Goal: Information Seeking & Learning: Learn about a topic

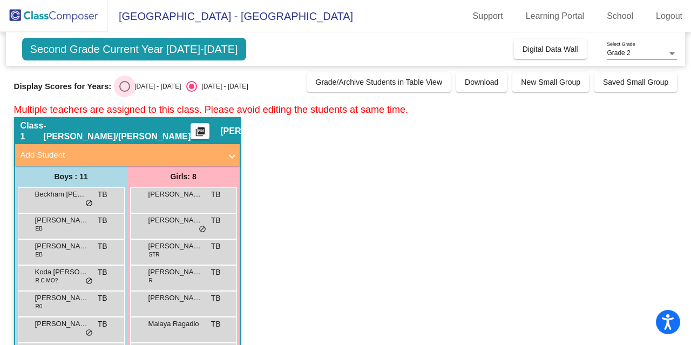
click at [121, 88] on div "Select an option" at bounding box center [124, 86] width 11 height 11
click at [124, 92] on input "[DATE] - [DATE]" at bounding box center [124, 92] width 1 height 1
radio input "true"
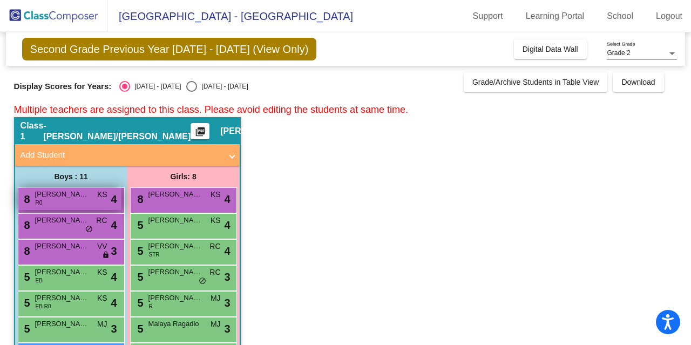
click at [50, 197] on span "[PERSON_NAME]" at bounding box center [62, 194] width 54 height 11
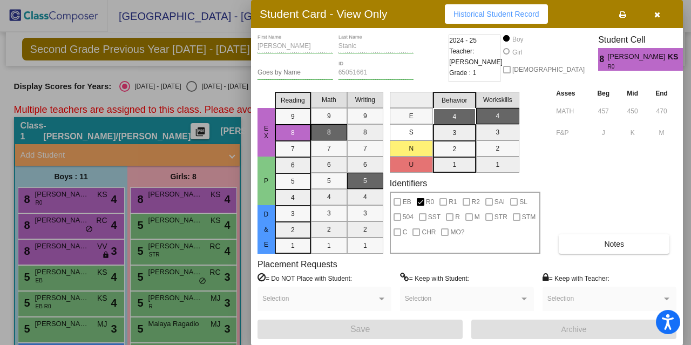
click at [658, 11] on icon "button" at bounding box center [657, 15] width 6 height 8
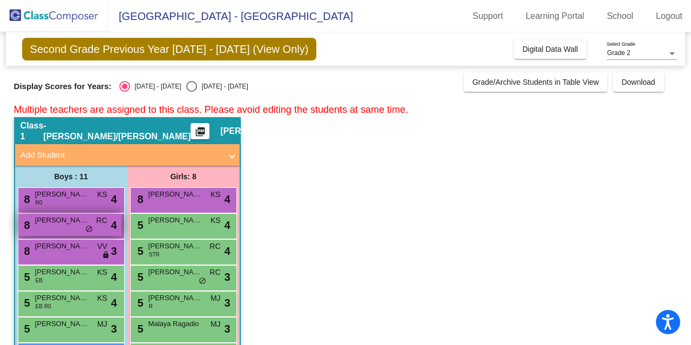
click at [62, 220] on span "[PERSON_NAME]" at bounding box center [62, 220] width 54 height 11
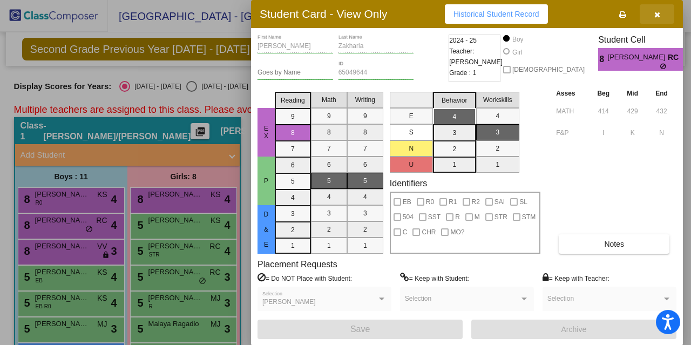
click at [654, 11] on icon "button" at bounding box center [657, 15] width 6 height 8
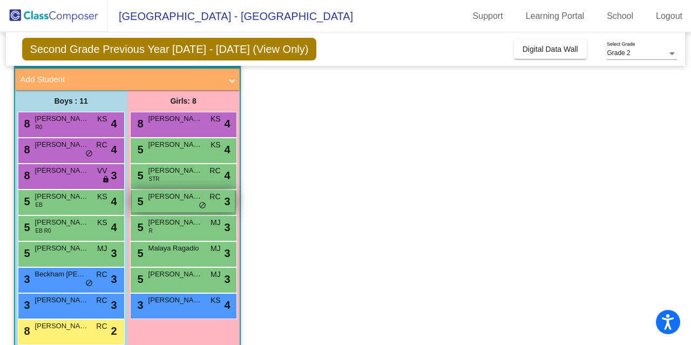
scroll to position [75, 0]
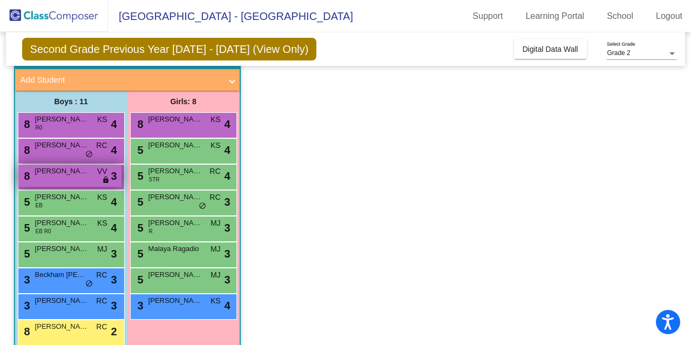
click at [62, 171] on span "[PERSON_NAME] Fix" at bounding box center [62, 171] width 54 height 11
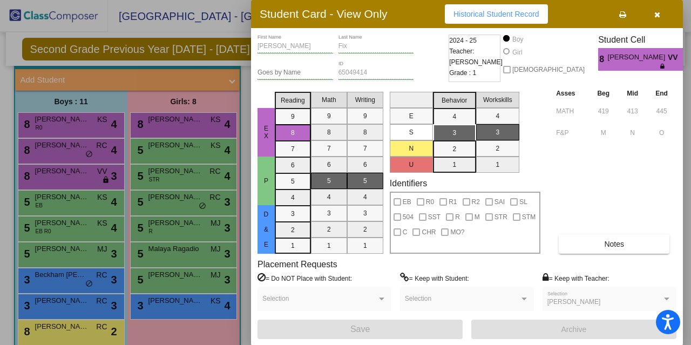
click at [661, 16] on button "button" at bounding box center [657, 13] width 35 height 19
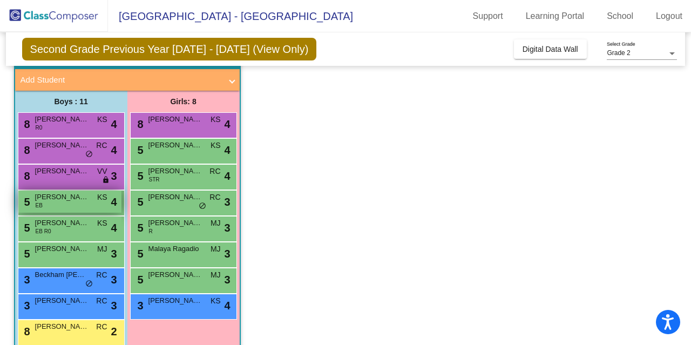
click at [90, 202] on div "5 [PERSON_NAME] EB KS lock do_not_disturb_alt 4" at bounding box center [69, 202] width 103 height 22
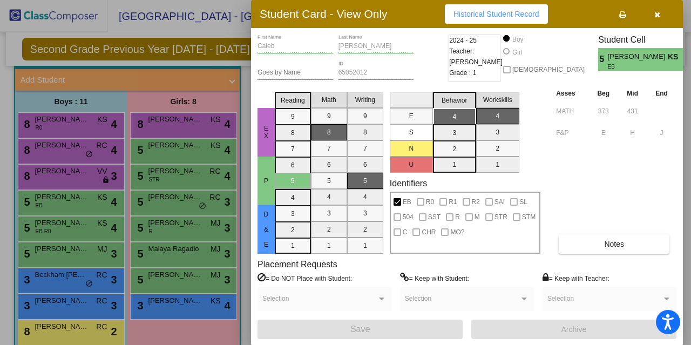
click at [656, 10] on span "button" at bounding box center [657, 14] width 6 height 9
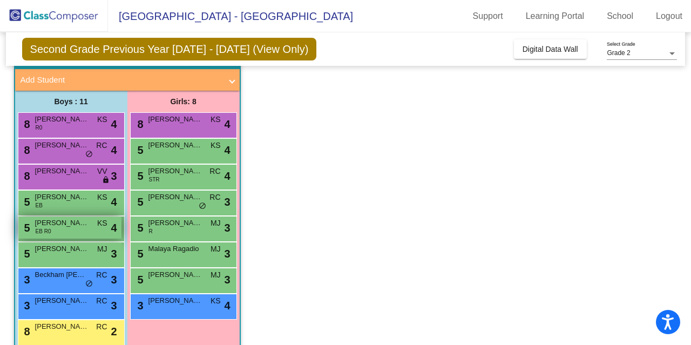
click at [67, 226] on span "[PERSON_NAME]" at bounding box center [62, 223] width 54 height 11
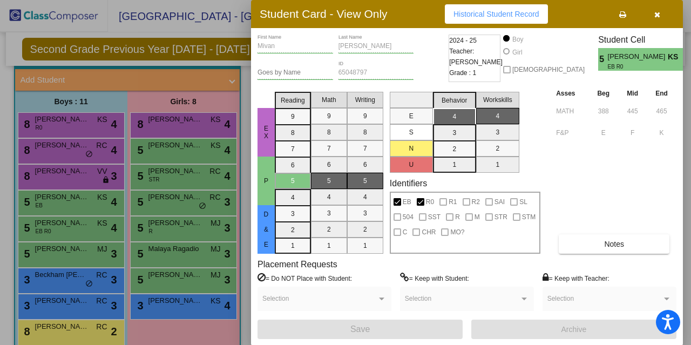
click at [662, 17] on button "button" at bounding box center [657, 13] width 35 height 19
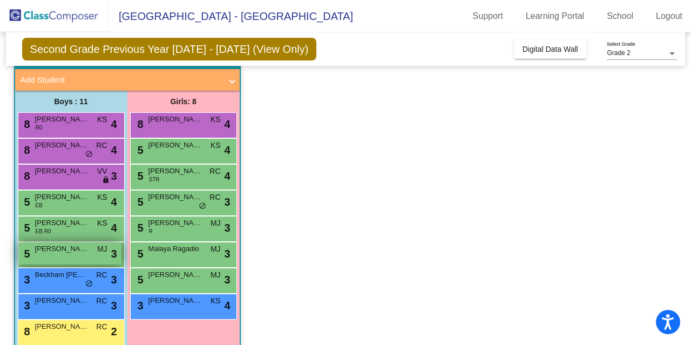
click at [60, 251] on span "[PERSON_NAME]" at bounding box center [62, 248] width 54 height 11
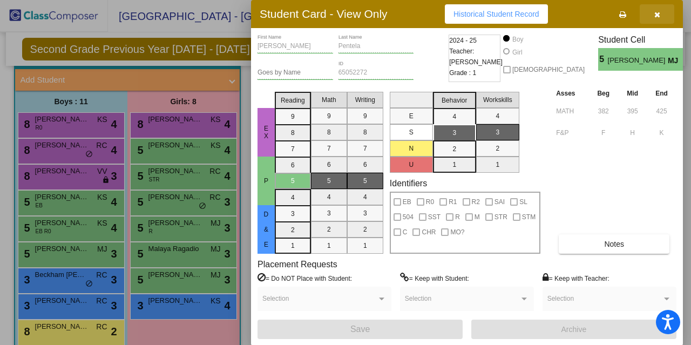
click at [658, 13] on icon "button" at bounding box center [657, 15] width 6 height 8
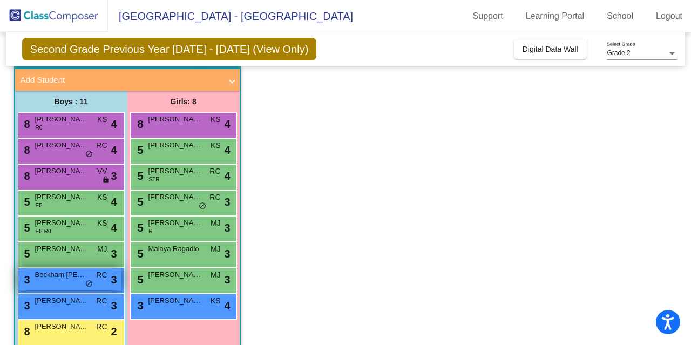
click at [68, 280] on div "3 Beckham [PERSON_NAME] lock do_not_disturb_alt 3" at bounding box center [69, 279] width 103 height 22
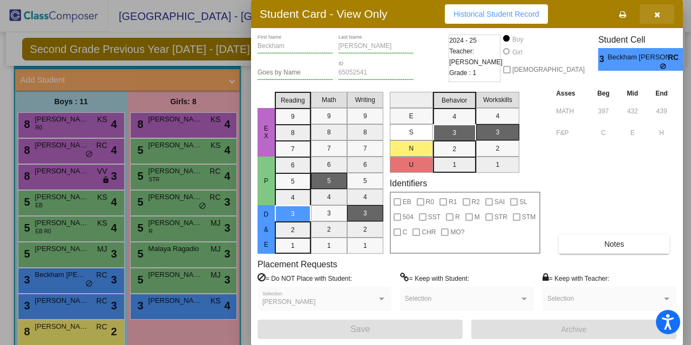
click at [661, 18] on button "button" at bounding box center [657, 13] width 35 height 19
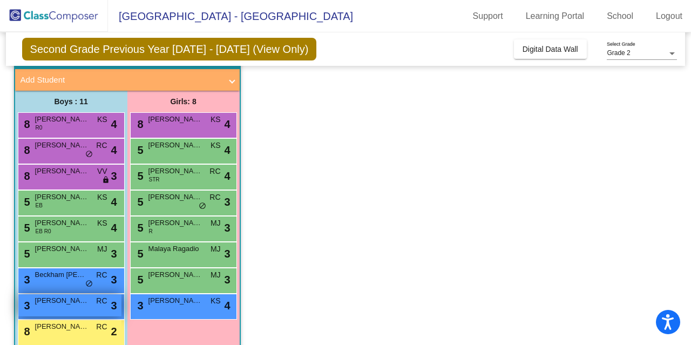
click at [62, 298] on span "[PERSON_NAME]" at bounding box center [62, 300] width 54 height 11
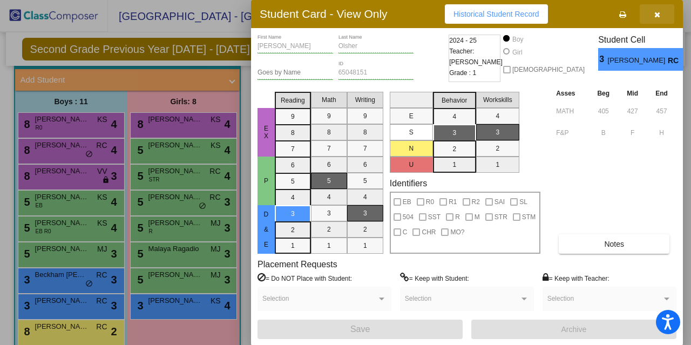
click at [653, 12] on button "button" at bounding box center [657, 13] width 35 height 19
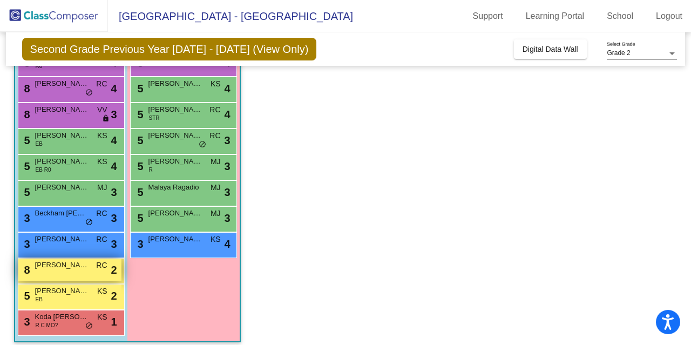
scroll to position [138, 0]
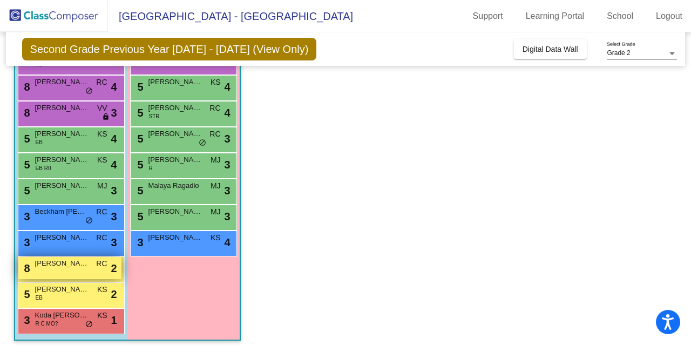
click at [40, 258] on span "[PERSON_NAME]" at bounding box center [62, 263] width 54 height 11
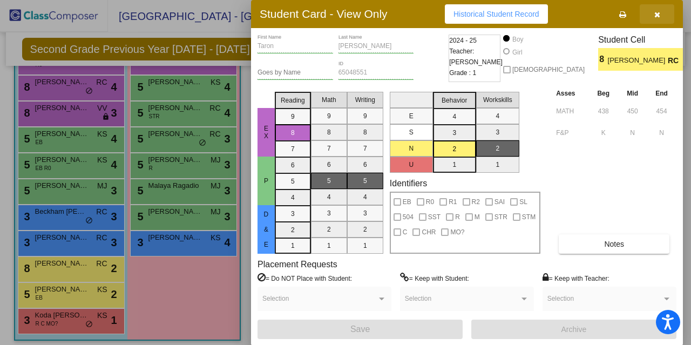
click at [661, 13] on button "button" at bounding box center [657, 13] width 35 height 19
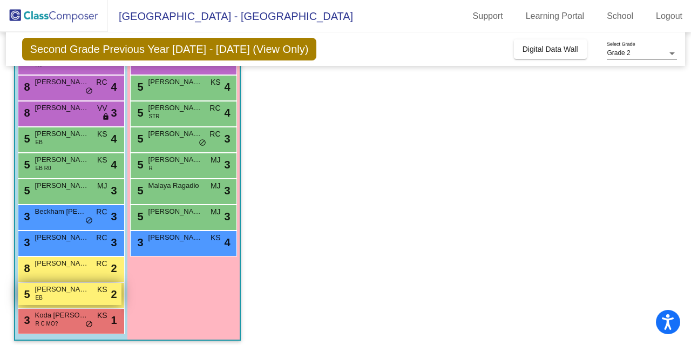
click at [52, 294] on span "[PERSON_NAME]" at bounding box center [62, 289] width 54 height 11
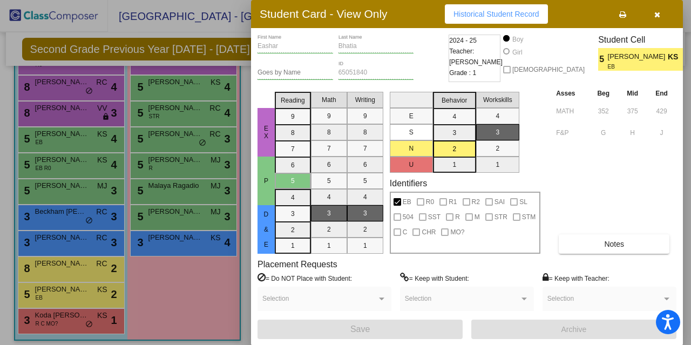
click at [657, 16] on icon "button" at bounding box center [657, 15] width 6 height 8
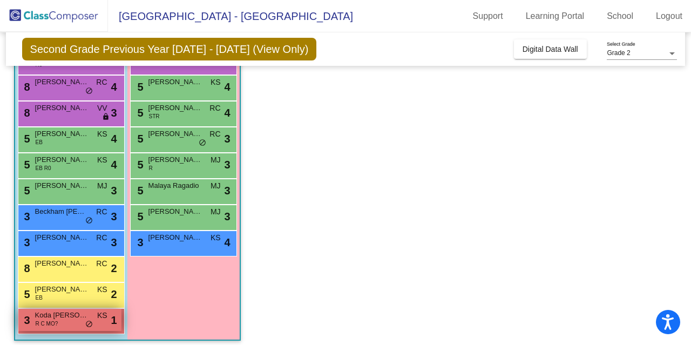
click at [50, 317] on span "Koda [PERSON_NAME]" at bounding box center [62, 315] width 54 height 11
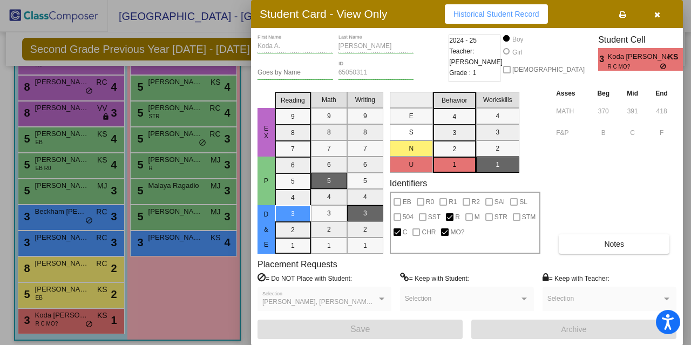
click at [658, 15] on icon "button" at bounding box center [657, 15] width 6 height 8
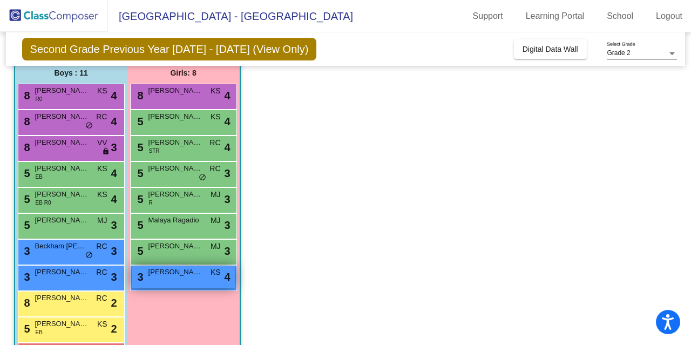
scroll to position [145, 0]
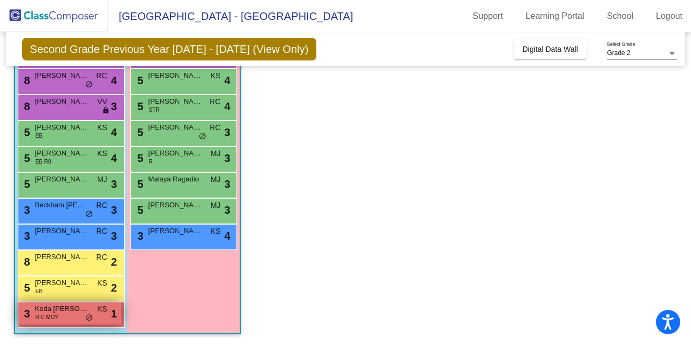
click at [62, 315] on div "3 Koda [PERSON_NAME] R C MO? KS lock do_not_disturb_alt 1" at bounding box center [69, 313] width 103 height 22
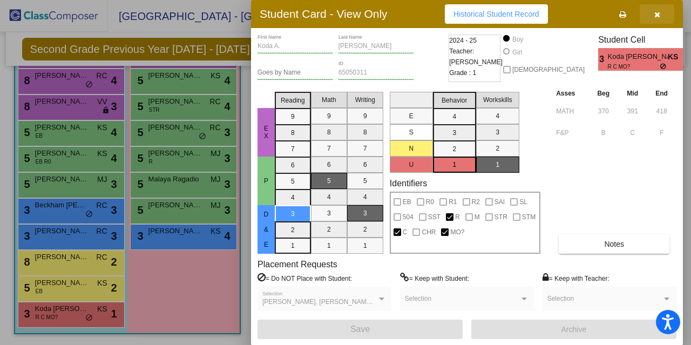
click at [657, 12] on icon "button" at bounding box center [657, 15] width 6 height 8
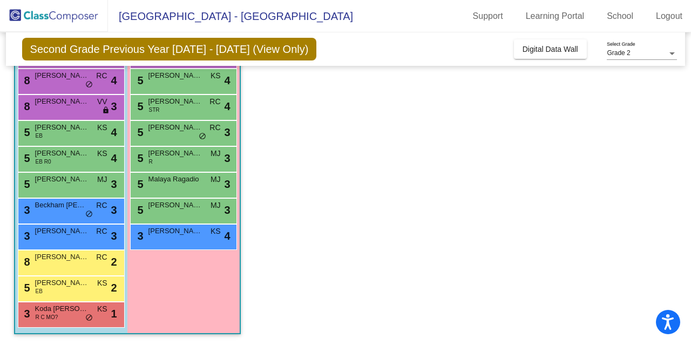
scroll to position [0, 0]
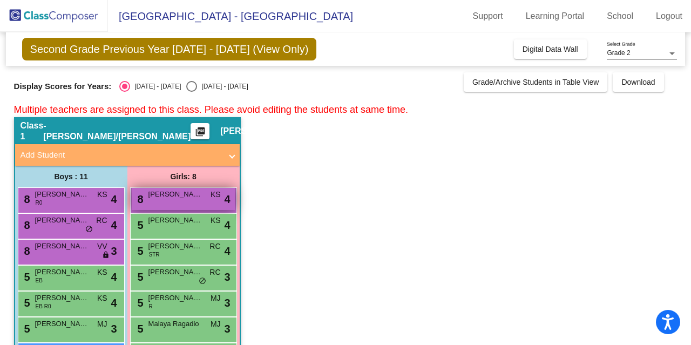
click at [184, 200] on div "8 [PERSON_NAME] KS lock do_not_disturb_alt 4" at bounding box center [183, 199] width 103 height 22
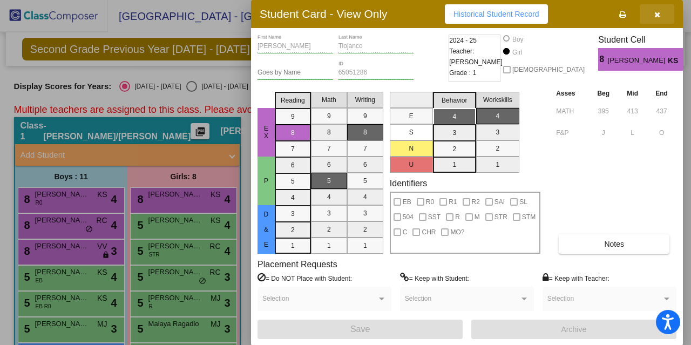
click at [657, 12] on icon "button" at bounding box center [657, 15] width 6 height 8
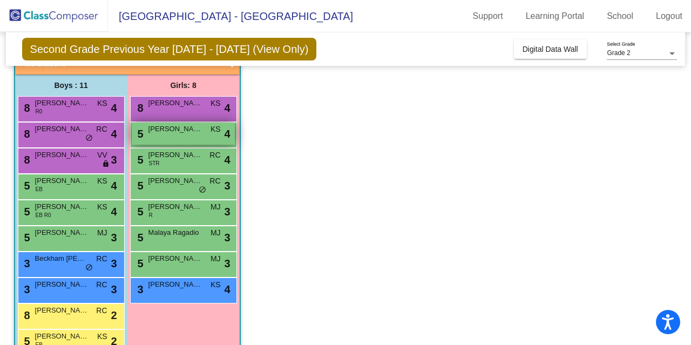
scroll to position [92, 0]
click at [170, 130] on span "[PERSON_NAME]" at bounding box center [175, 128] width 54 height 11
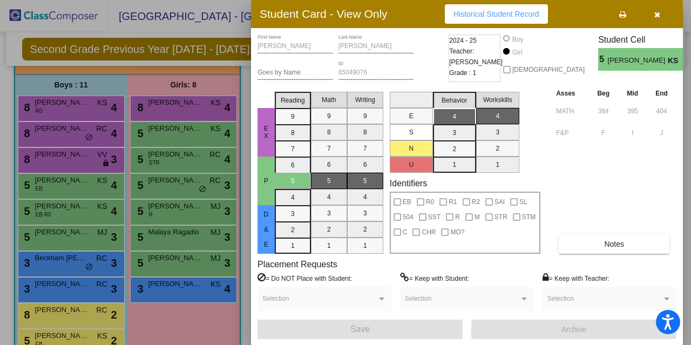
click at [656, 16] on icon "button" at bounding box center [657, 15] width 6 height 8
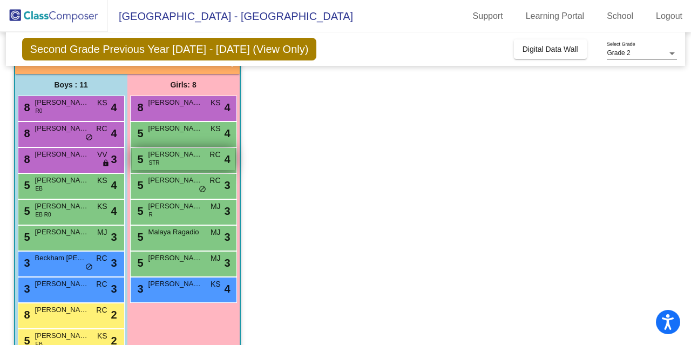
click at [173, 155] on span "[PERSON_NAME]" at bounding box center [175, 154] width 54 height 11
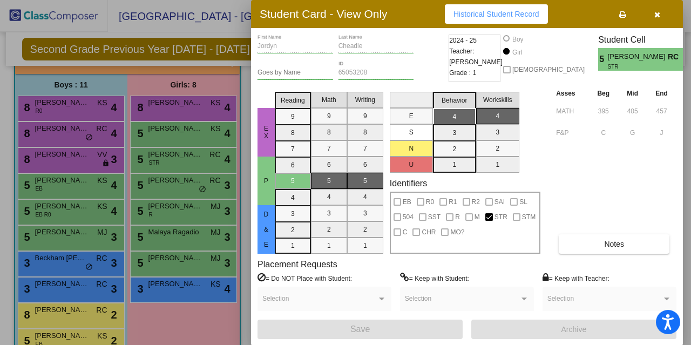
click at [661, 16] on button "button" at bounding box center [657, 13] width 35 height 19
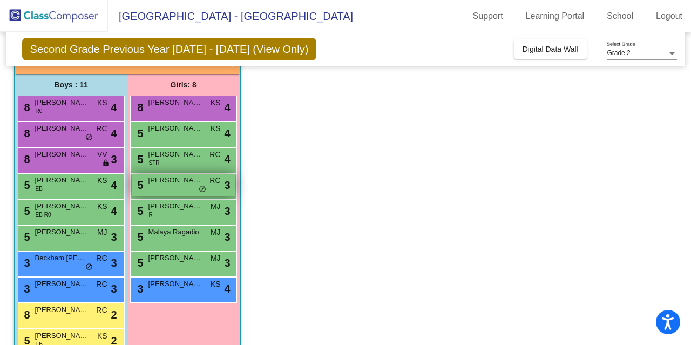
click at [186, 182] on span "[PERSON_NAME]" at bounding box center [175, 180] width 54 height 11
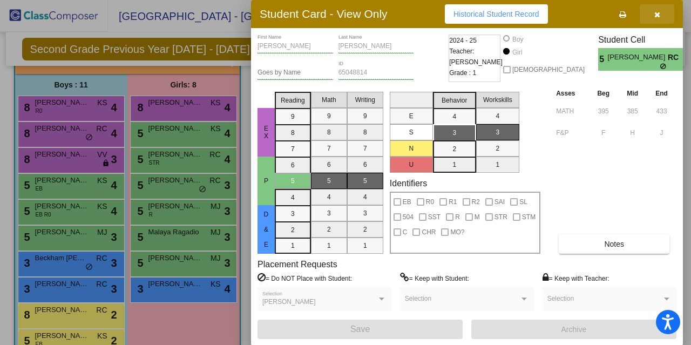
click at [656, 17] on icon "button" at bounding box center [657, 15] width 6 height 8
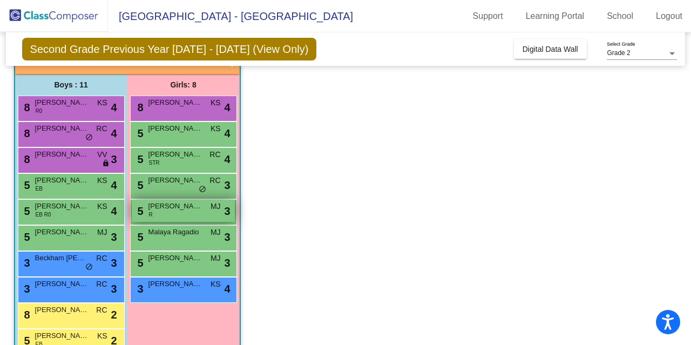
click at [169, 203] on span "[PERSON_NAME]" at bounding box center [175, 206] width 54 height 11
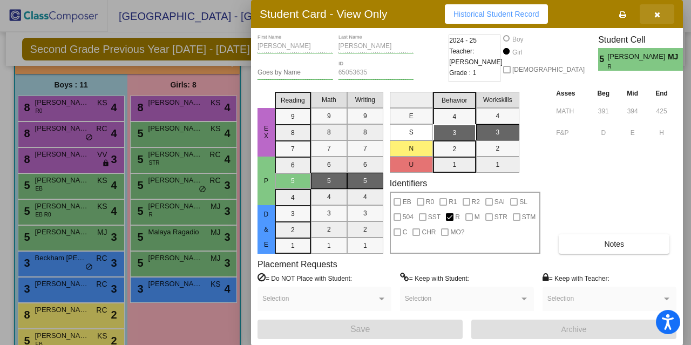
click at [655, 13] on icon "button" at bounding box center [657, 15] width 6 height 8
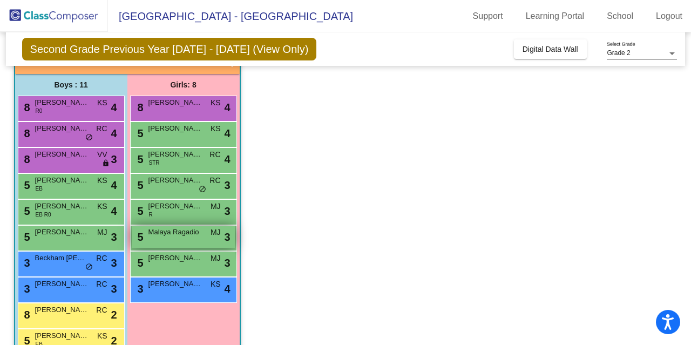
click at [160, 233] on span "Malaya Ragadio" at bounding box center [175, 232] width 54 height 11
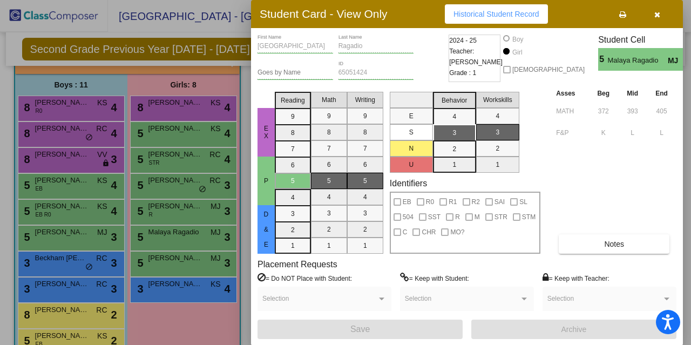
click at [657, 12] on icon "button" at bounding box center [657, 15] width 6 height 8
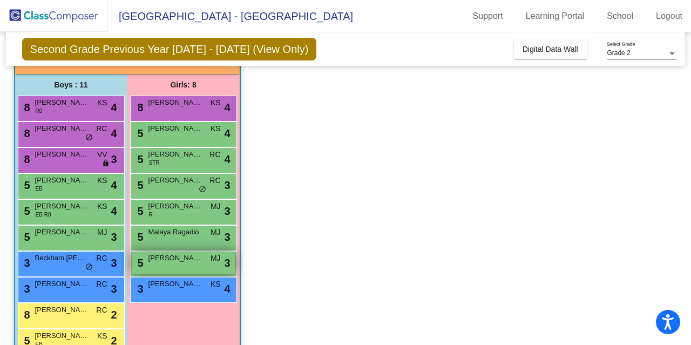
click at [182, 263] on div "5 [PERSON_NAME] [PERSON_NAME] lock do_not_disturb_alt 3" at bounding box center [183, 263] width 103 height 22
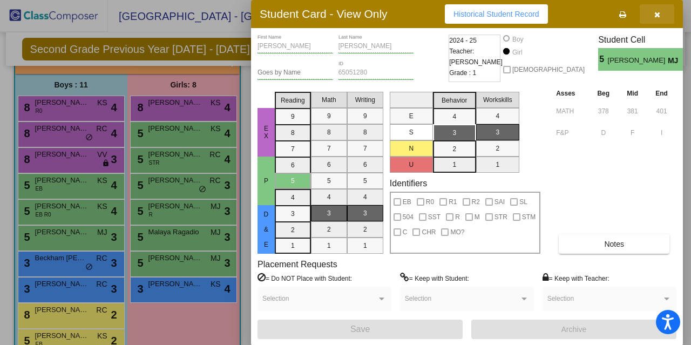
click at [657, 17] on icon "button" at bounding box center [657, 15] width 6 height 8
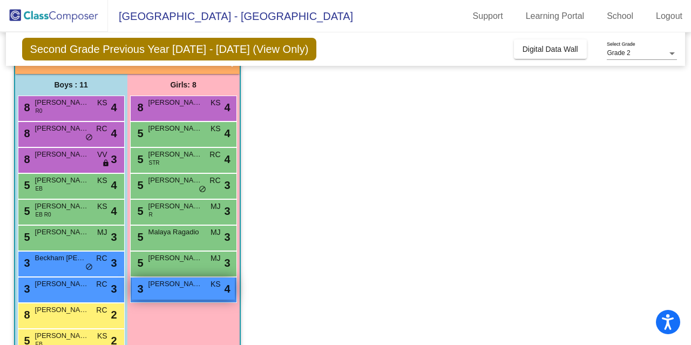
click at [187, 290] on div "3 [PERSON_NAME] KS lock do_not_disturb_alt 4" at bounding box center [183, 288] width 103 height 22
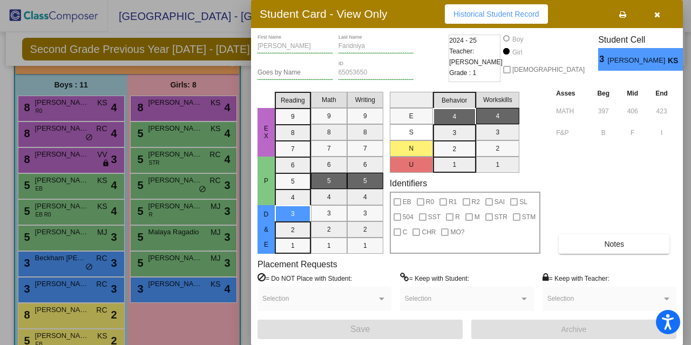
click at [658, 14] on icon "button" at bounding box center [657, 15] width 6 height 8
